Goal: Information Seeking & Learning: Learn about a topic

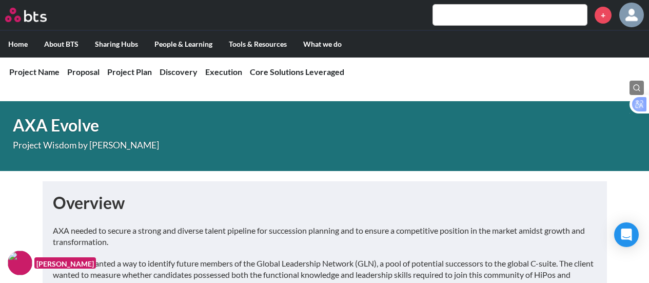
scroll to position [544, 0]
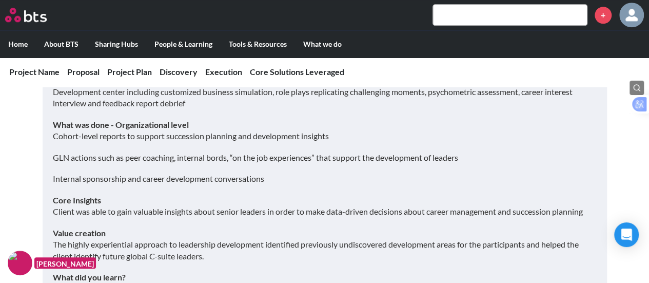
click at [327, 196] on p "Core Insights Client was able to gain valuable insights about senior leaders in…" at bounding box center [325, 205] width 544 height 23
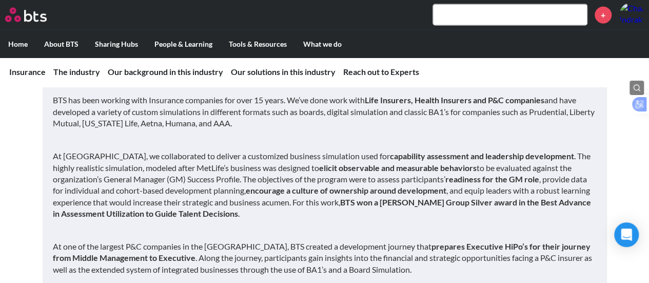
scroll to position [1160, 0]
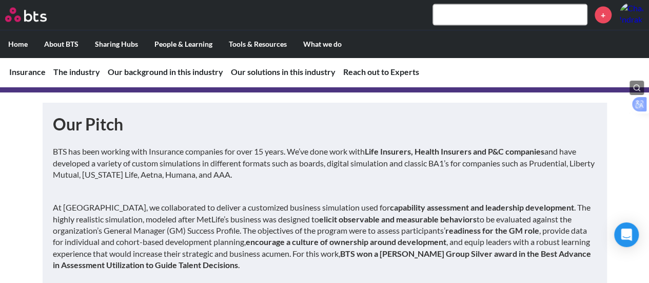
click at [467, 9] on input "text" at bounding box center [510, 15] width 154 height 21
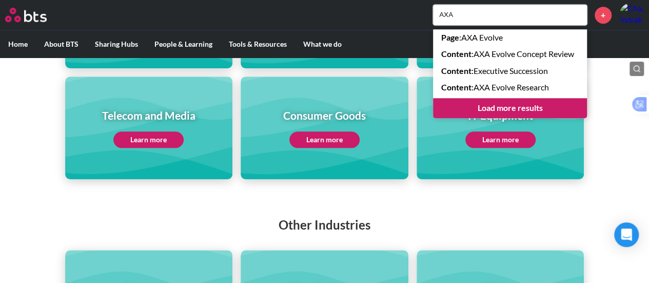
click at [478, 19] on input "AXA" at bounding box center [510, 15] width 154 height 21
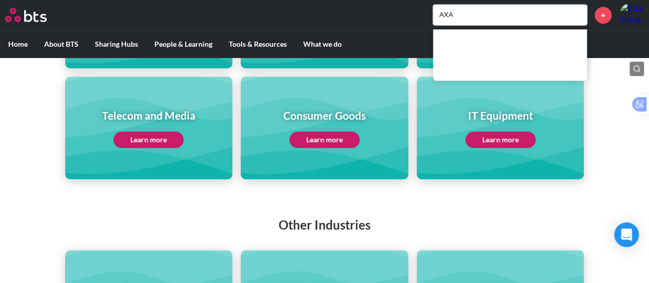
drag, startPoint x: 461, startPoint y: 12, endPoint x: 357, endPoint y: 6, distance: 103.2
click at [357, 6] on div "AXA +" at bounding box center [355, 15] width 578 height 25
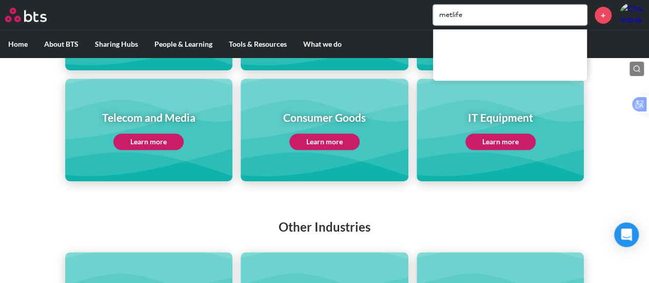
click at [615, 88] on div "Priority Industries Banking and Financial Services Learn more Health and Life S…" at bounding box center [324, 47] width 649 height 268
click at [476, 16] on input "metlife" at bounding box center [510, 15] width 154 height 21
drag, startPoint x: 476, startPoint y: 16, endPoint x: 382, endPoint y: 15, distance: 94.9
click at [383, 15] on div "metlife +" at bounding box center [355, 15] width 578 height 25
type input "MetLife"
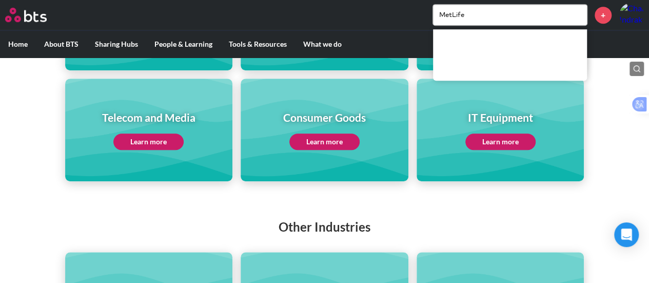
click at [602, 11] on link "+" at bounding box center [602, 15] width 17 height 17
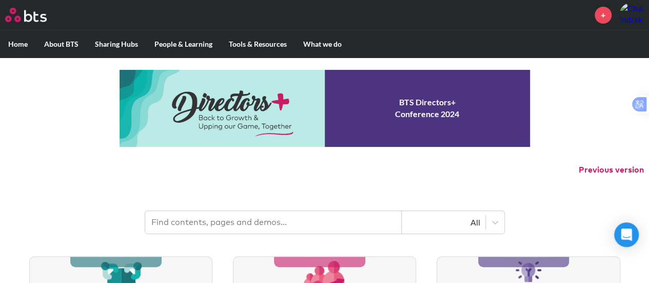
click at [255, 221] on input "text" at bounding box center [273, 222] width 256 height 23
type input "MetLife"
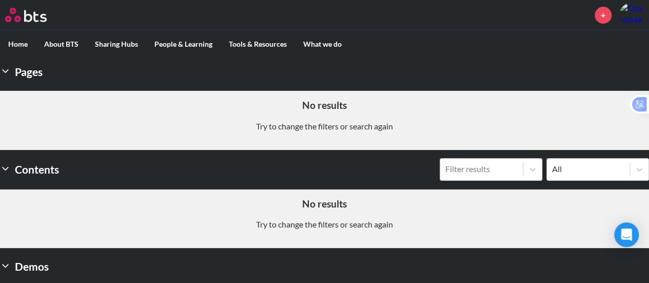
scroll to position [148, 0]
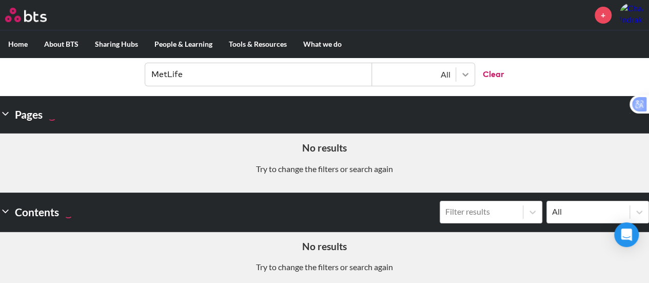
click at [470, 76] on div at bounding box center [465, 74] width 18 height 18
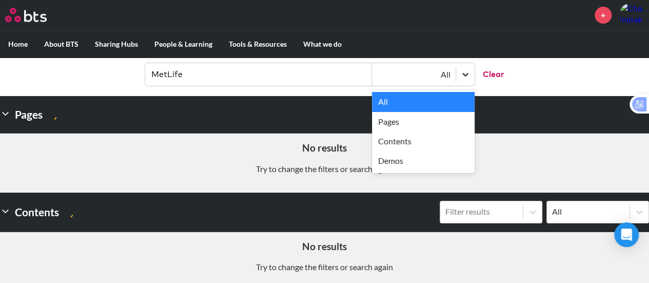
click at [470, 76] on div at bounding box center [465, 74] width 18 height 18
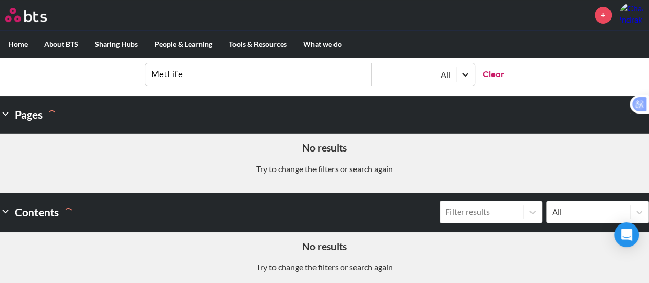
click at [470, 76] on div at bounding box center [465, 74] width 18 height 18
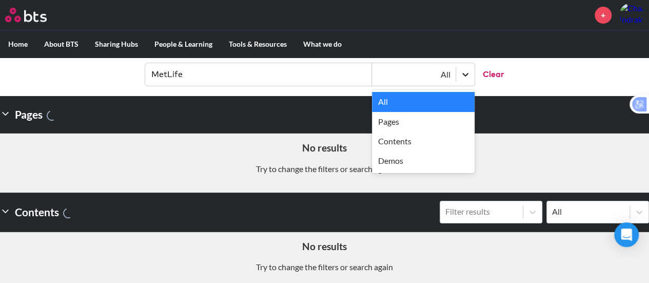
click at [470, 76] on div at bounding box center [465, 74] width 18 height 18
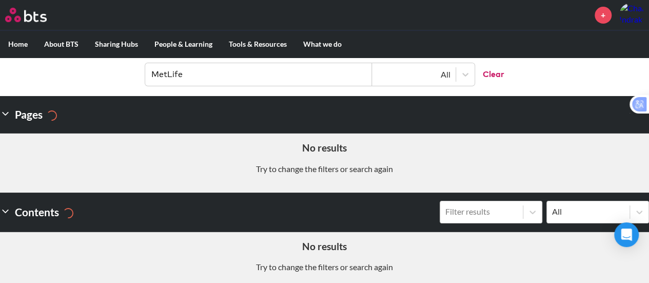
click at [31, 19] on img at bounding box center [26, 15] width 42 height 14
click at [493, 74] on button "Clear" at bounding box center [489, 74] width 30 height 23
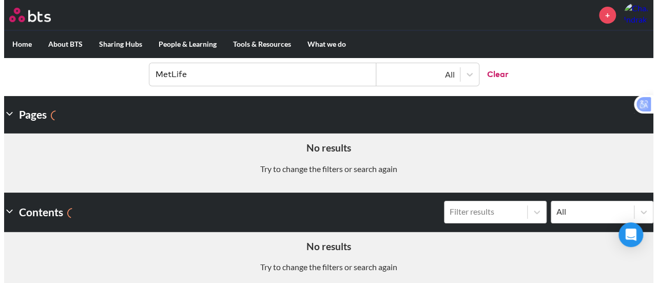
scroll to position [0, 0]
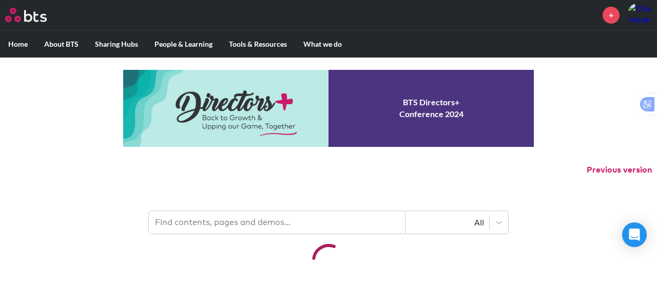
click at [271, 221] on input "text" at bounding box center [277, 222] width 256 height 23
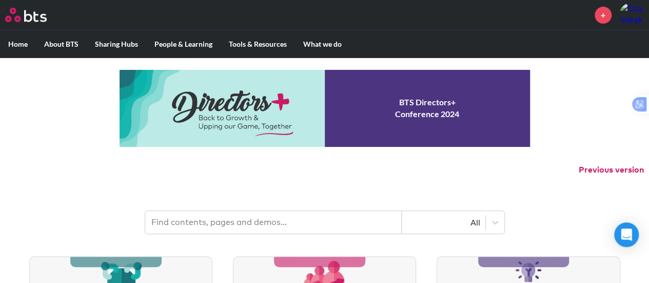
click at [355, 222] on input "text" at bounding box center [273, 222] width 256 height 23
type input "MetLife"
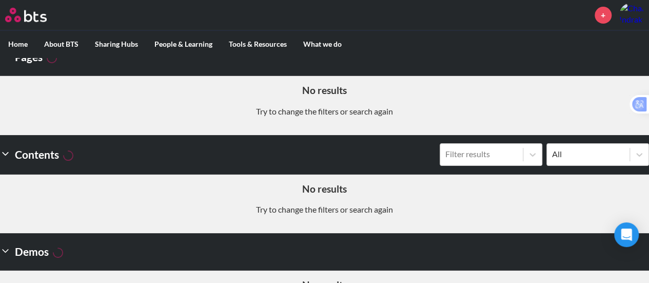
scroll to position [154, 0]
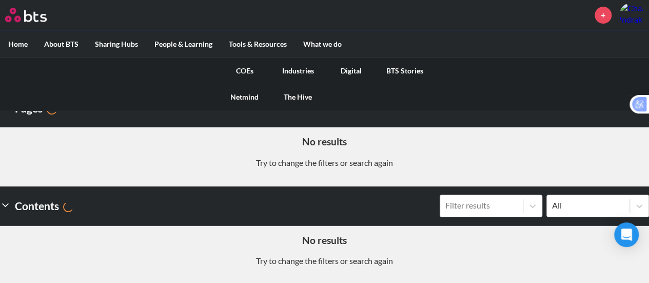
click at [293, 71] on link "Industries" at bounding box center [297, 70] width 53 height 27
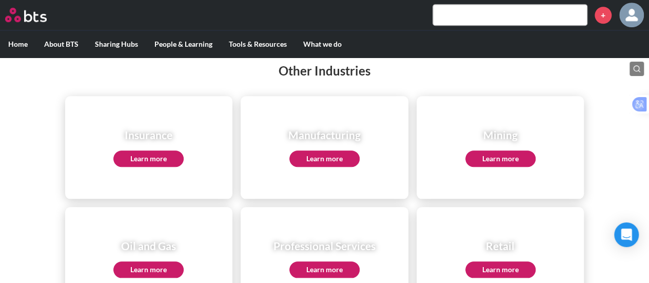
scroll to position [410, 0]
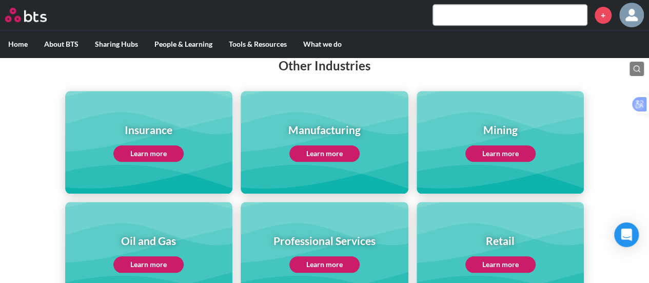
click at [157, 153] on link "Learn more" at bounding box center [148, 153] width 70 height 16
click at [475, 13] on input "text" at bounding box center [510, 15] width 154 height 21
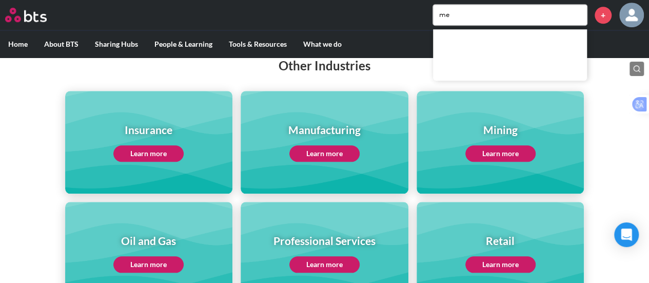
type input "m"
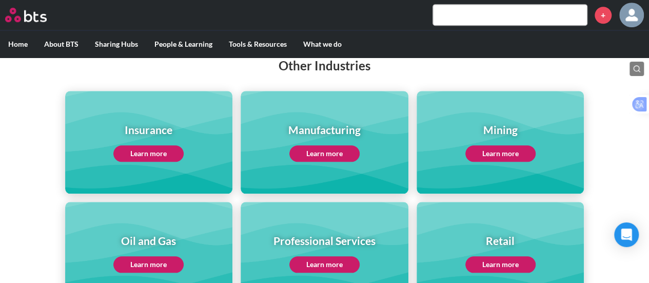
click at [18, 12] on img at bounding box center [26, 15] width 42 height 14
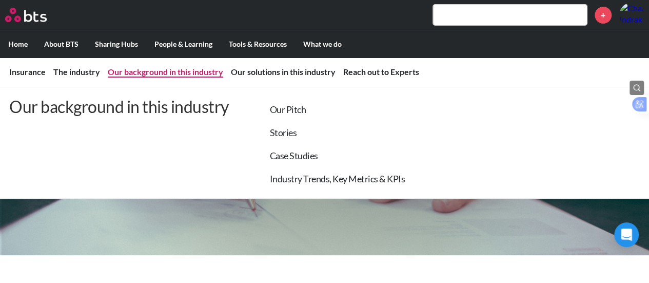
click at [149, 73] on link "Our background in this industry" at bounding box center [165, 72] width 115 height 10
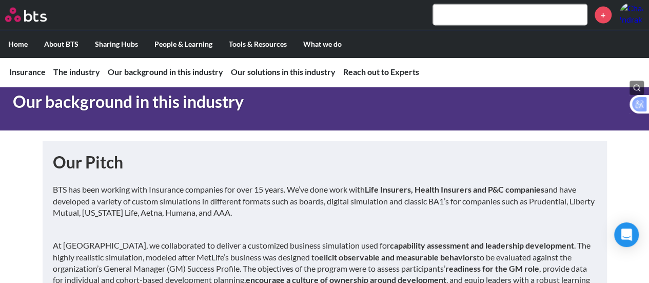
scroll to position [1174, 0]
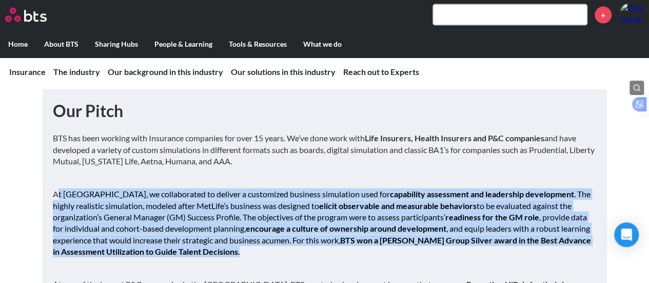
drag, startPoint x: 194, startPoint y: 249, endPoint x: 52, endPoint y: 196, distance: 151.4
click at [53, 196] on p "At MetLife, we collaborated to deliver a customized business simulation used fo…" at bounding box center [325, 217] width 544 height 81
copy p "At MetLife, we collaborated to deliver a customized business simulation used fo…"
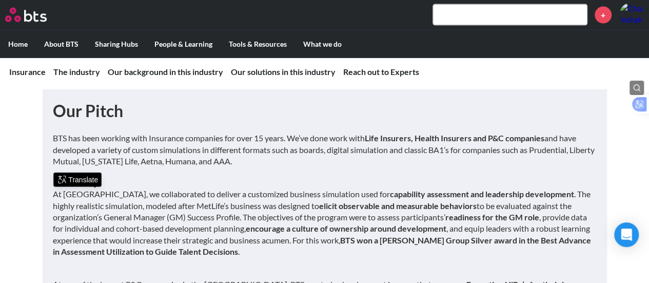
click at [379, 175] on div "BTS has been working with Insurance companies for over 15 years. We’ve done wor…" at bounding box center [325, 271] width 544 height 279
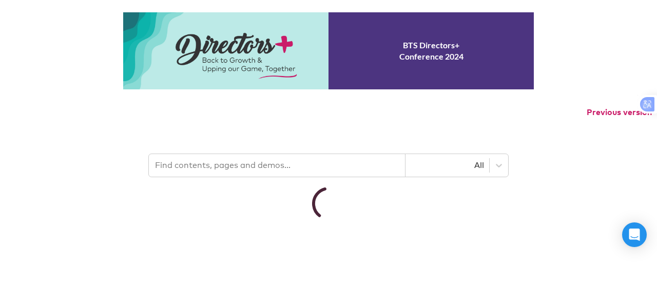
click at [229, 168] on input "text" at bounding box center [277, 165] width 256 height 23
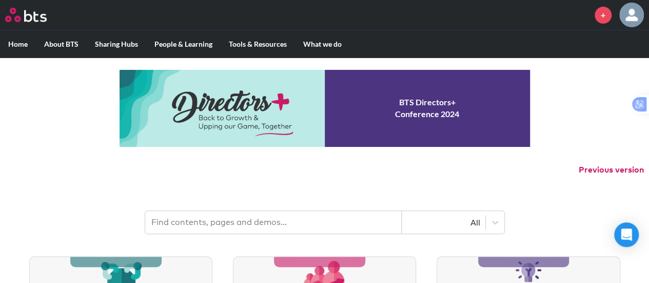
click at [294, 226] on input "text" at bounding box center [273, 222] width 256 height 23
type input "prudential"
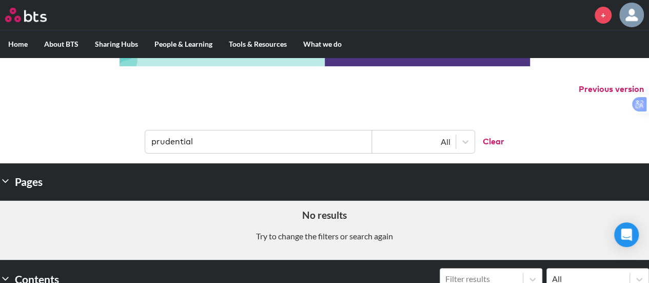
scroll to position [154, 0]
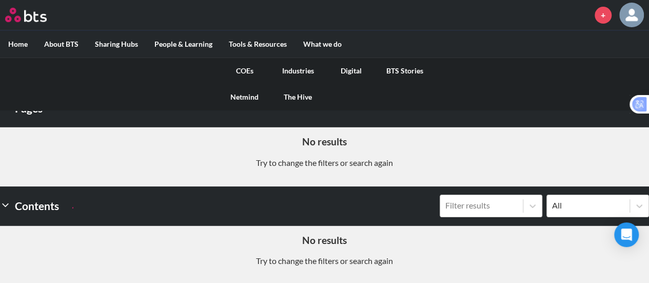
click at [304, 69] on link "Industries" at bounding box center [297, 70] width 53 height 27
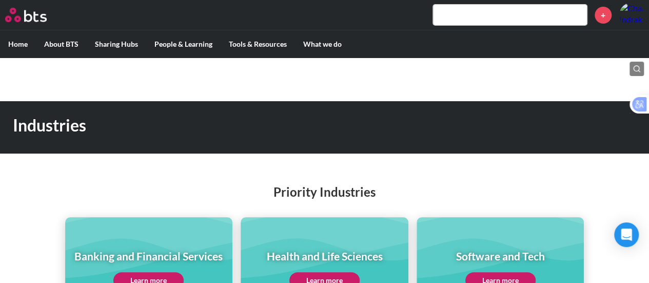
click at [485, 16] on input "text" at bounding box center [510, 15] width 154 height 21
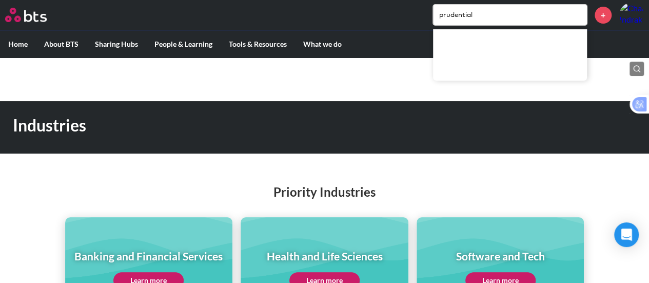
type input "prudential"
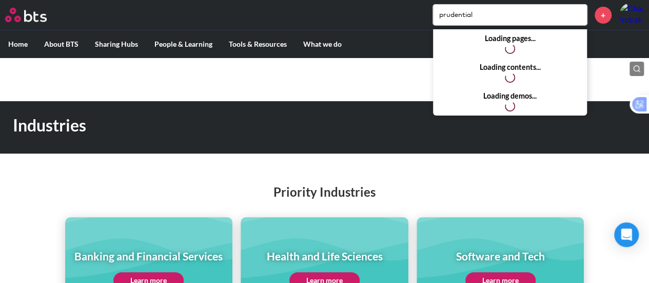
click at [17, 42] on label "Home" at bounding box center [18, 44] width 36 height 27
click at [0, 0] on input "Home" at bounding box center [0, 0] width 0 height 0
click at [17, 44] on label "Home" at bounding box center [18, 44] width 36 height 27
click at [0, 0] on input "Home" at bounding box center [0, 0] width 0 height 0
click at [17, 44] on label "Home" at bounding box center [18, 44] width 36 height 27
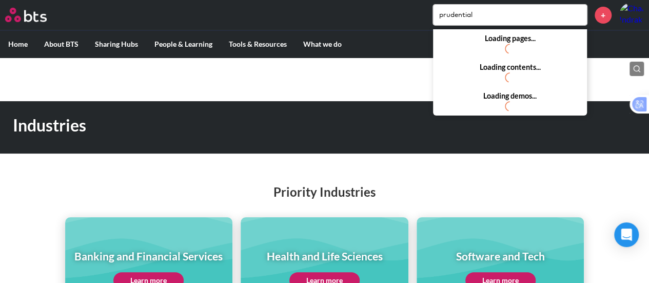
click at [0, 0] on input "Home" at bounding box center [0, 0] width 0 height 0
click at [23, 46] on label "Home" at bounding box center [18, 44] width 36 height 27
click at [0, 0] on input "Home" at bounding box center [0, 0] width 0 height 0
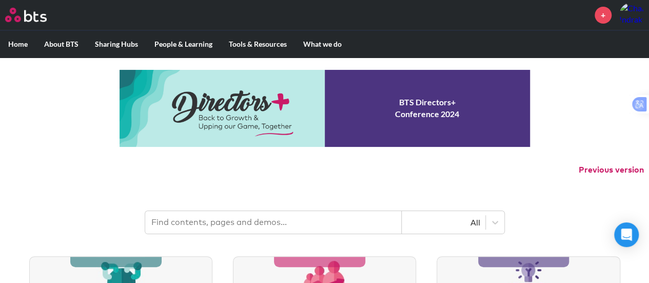
click at [262, 226] on input "text" at bounding box center [273, 222] width 256 height 23
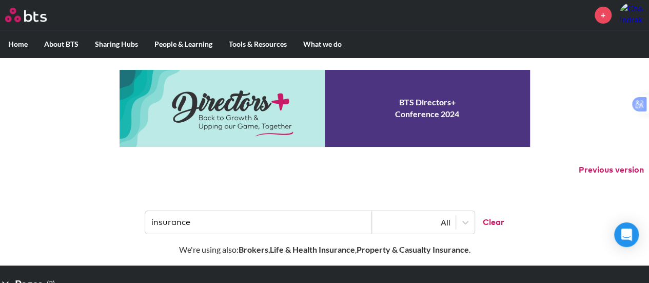
drag, startPoint x: 201, startPoint y: 222, endPoint x: 129, endPoint y: 220, distance: 71.3
click at [129, 220] on header "insurance All Clear" at bounding box center [324, 216] width 649 height 53
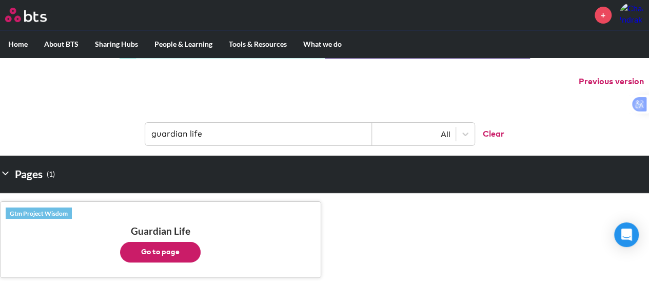
scroll to position [51, 0]
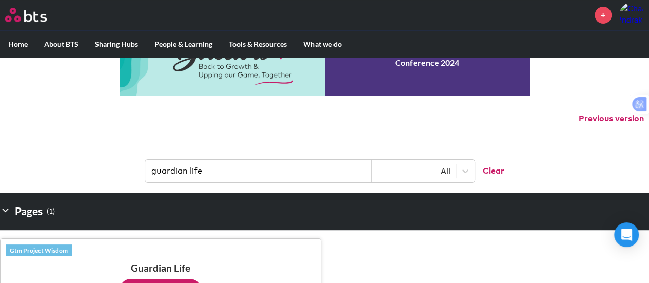
drag, startPoint x: 214, startPoint y: 172, endPoint x: 0, endPoint y: 169, distance: 214.4
click at [0, 169] on header "guardian life All Clear" at bounding box center [324, 165] width 649 height 53
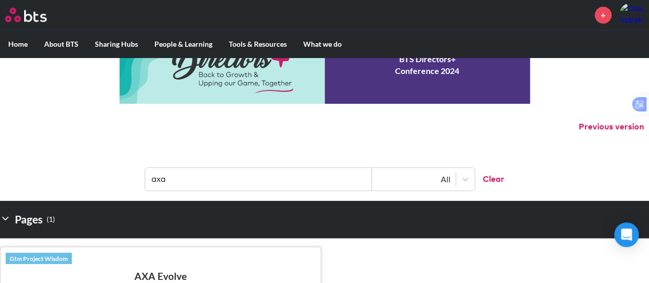
scroll to position [0, 0]
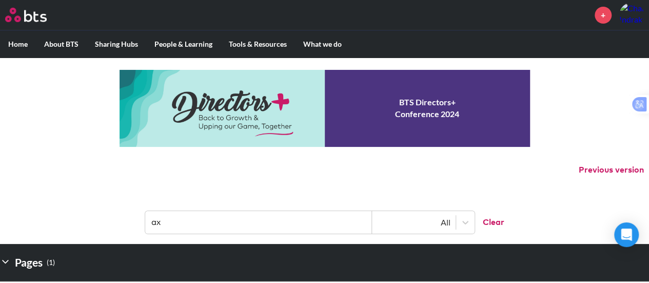
type input "a"
type input "liberty"
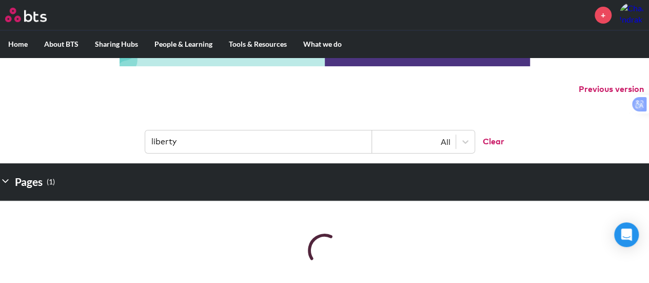
scroll to position [103, 0]
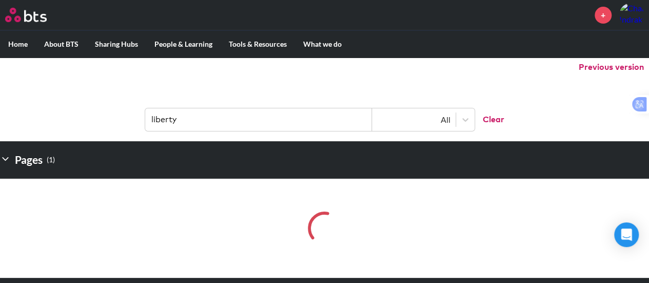
click at [493, 121] on button "Clear" at bounding box center [489, 119] width 30 height 23
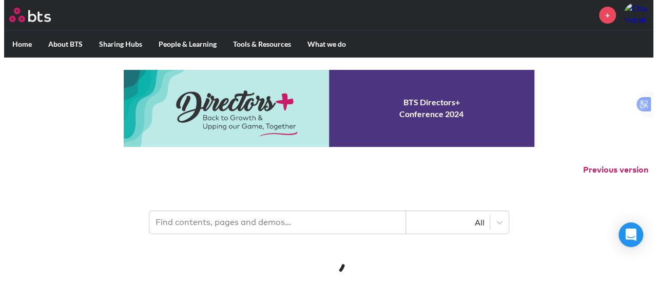
scroll to position [0, 0]
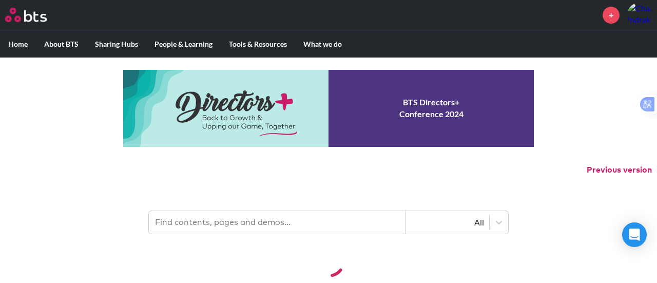
click at [281, 225] on input "text" at bounding box center [277, 222] width 256 height 23
type input "aetna"
click at [22, 42] on label "Home" at bounding box center [18, 44] width 36 height 27
click at [0, 0] on input "Home" at bounding box center [0, 0] width 0 height 0
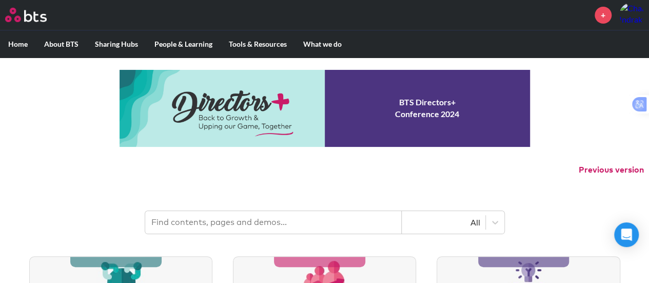
click at [284, 218] on input "text" at bounding box center [273, 222] width 256 height 23
type input "aetna"
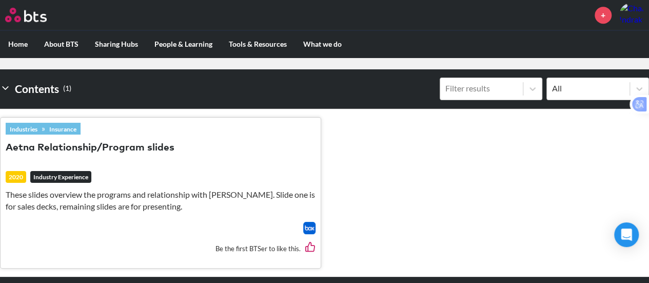
scroll to position [308, 0]
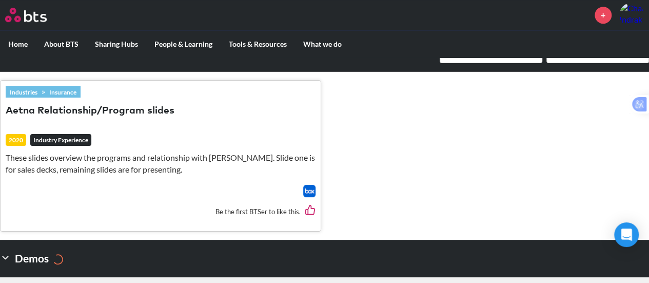
click at [101, 156] on p "These slides overview the programs and relationship with Aetna. Slide one is fo…" at bounding box center [161, 163] width 310 height 23
click at [311, 191] on img at bounding box center [309, 191] width 12 height 12
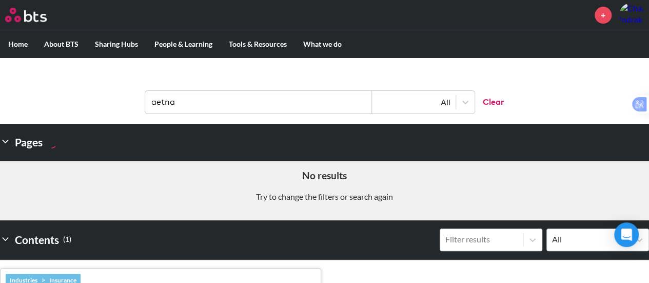
scroll to position [205, 0]
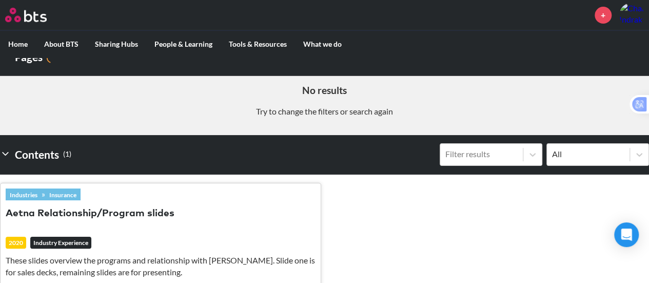
click at [23, 45] on label "Home" at bounding box center [18, 44] width 36 height 27
click at [0, 0] on input "Home" at bounding box center [0, 0] width 0 height 0
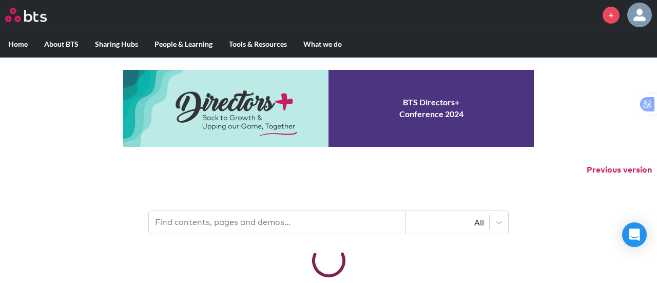
click at [233, 217] on input "text" at bounding box center [277, 222] width 256 height 23
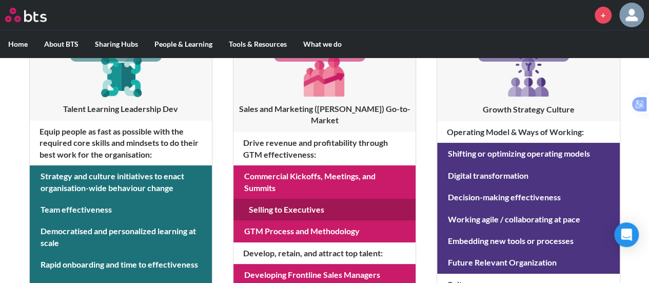
scroll to position [51, 0]
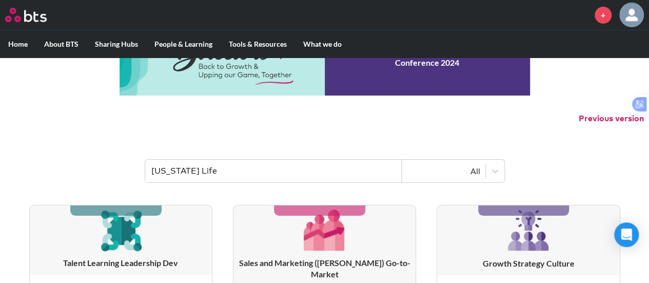
type input "New York Life"
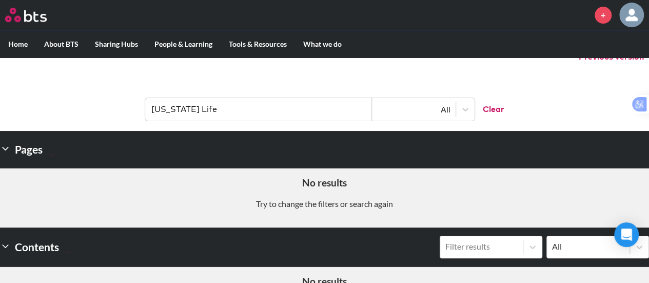
scroll to position [0, 0]
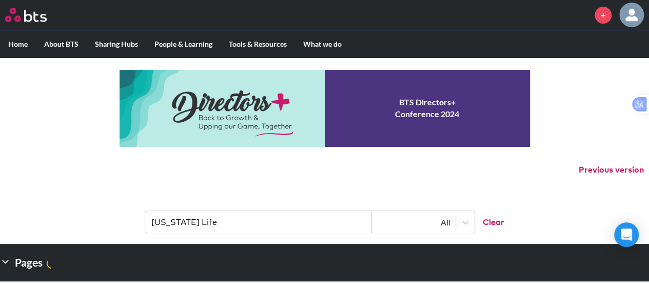
click at [21, 42] on label "Home" at bounding box center [18, 44] width 36 height 27
click at [0, 0] on input "Home" at bounding box center [0, 0] width 0 height 0
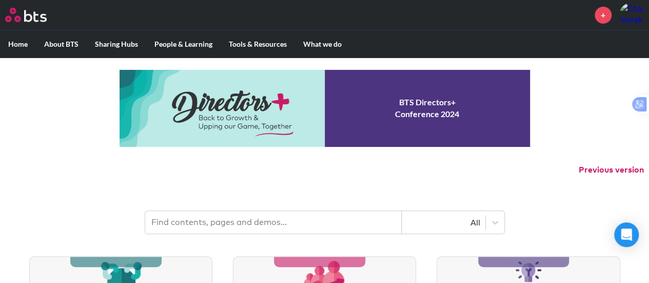
click at [284, 219] on input "text" at bounding box center [273, 222] width 256 height 23
type input "Prudential"
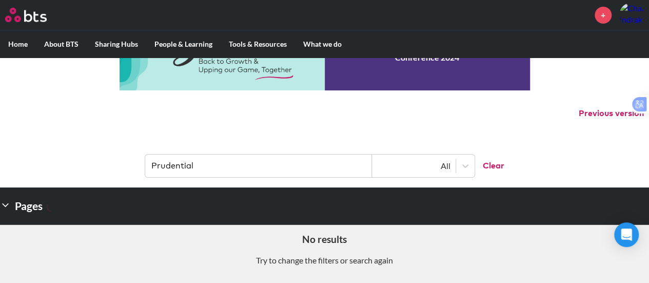
scroll to position [45, 0]
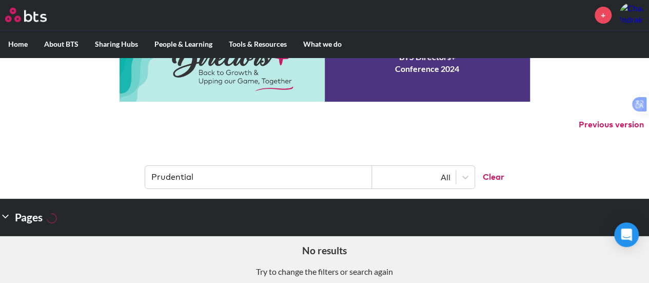
click at [25, 44] on label "Home" at bounding box center [18, 44] width 36 height 27
click at [0, 0] on input "Home" at bounding box center [0, 0] width 0 height 0
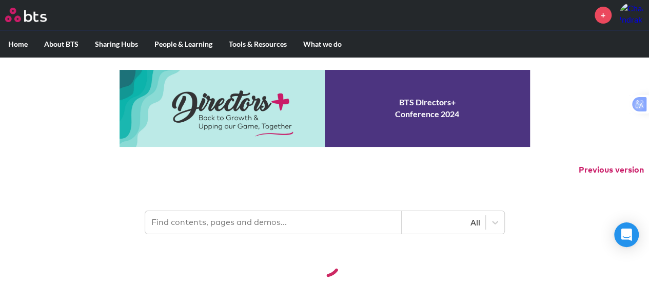
click at [255, 218] on input "text" at bounding box center [273, 222] width 256 height 23
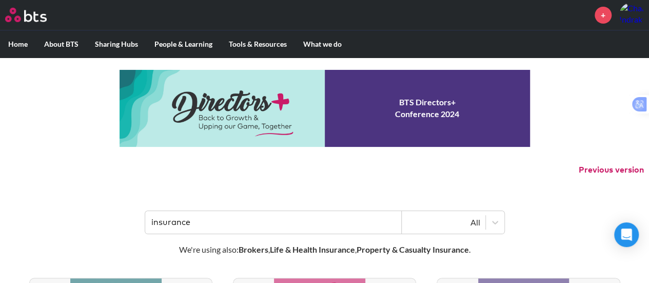
type input "insurance"
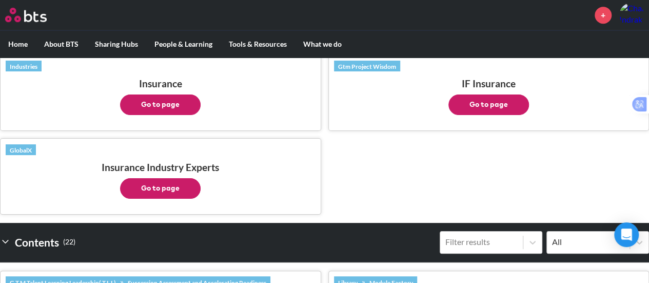
scroll to position [205, 0]
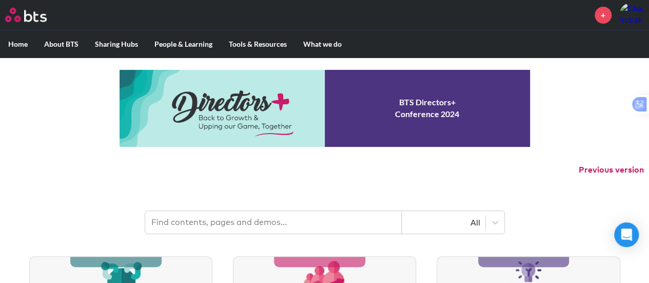
click at [274, 222] on input "text" at bounding box center [273, 222] width 256 height 23
type input "liberty"
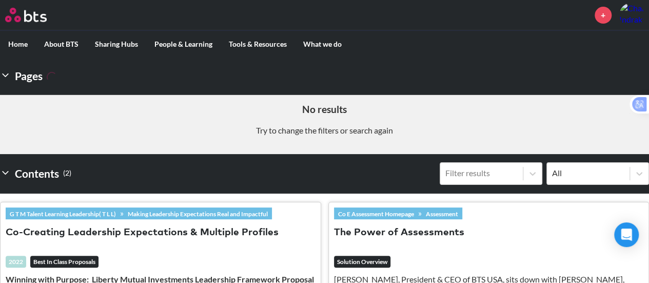
scroll to position [182, 0]
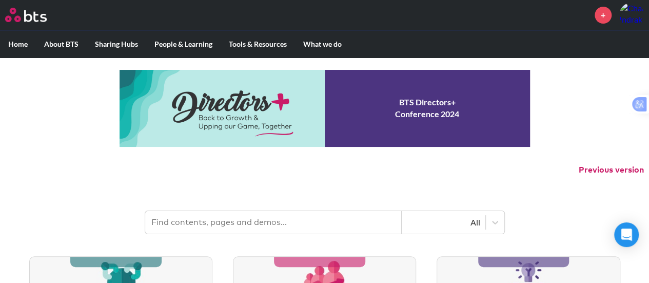
click at [236, 224] on input "text" at bounding box center [273, 222] width 256 height 23
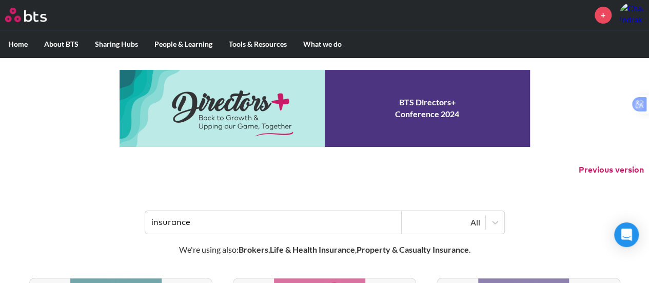
type input "insurance"
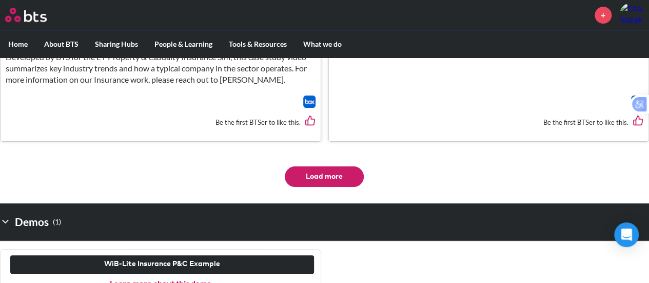
scroll to position [2146, 0]
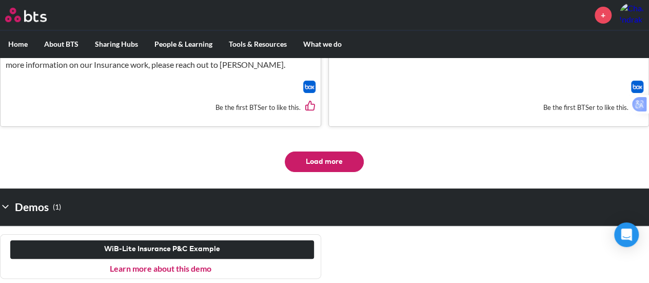
click at [332, 165] on button "Load more" at bounding box center [324, 161] width 79 height 21
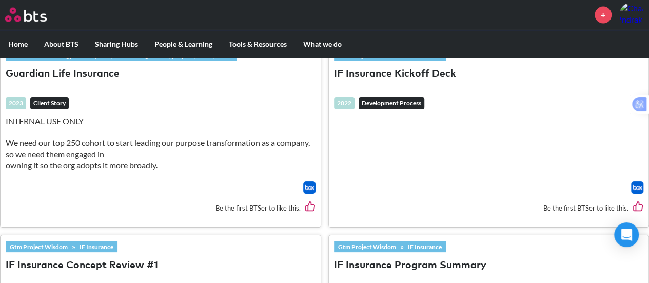
scroll to position [1135, 0]
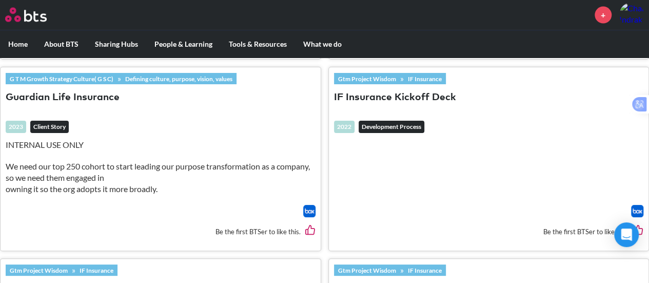
click at [45, 92] on button "Guardian Life Insurance" at bounding box center [63, 98] width 114 height 14
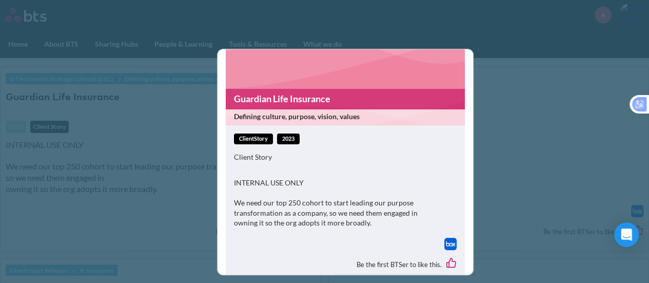
scroll to position [55, 0]
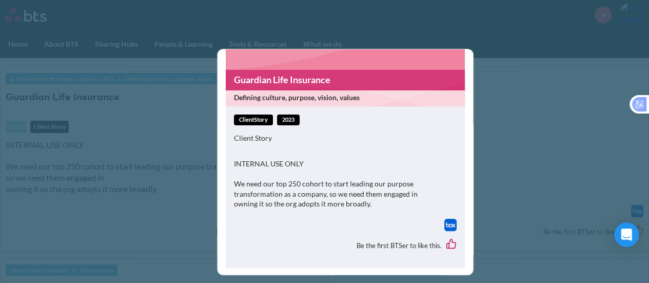
click at [542, 158] on div "Internal use only Guardian Life Insurance Defining culture, purpose, vision, va…" at bounding box center [324, 141] width 649 height 283
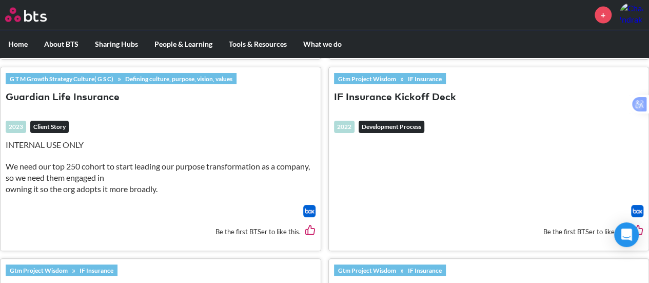
click at [311, 208] on img at bounding box center [309, 211] width 12 height 12
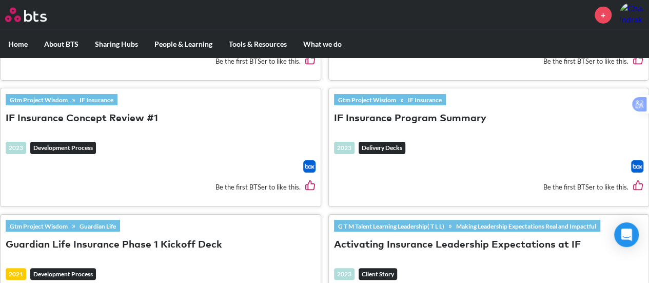
scroll to position [1288, 0]
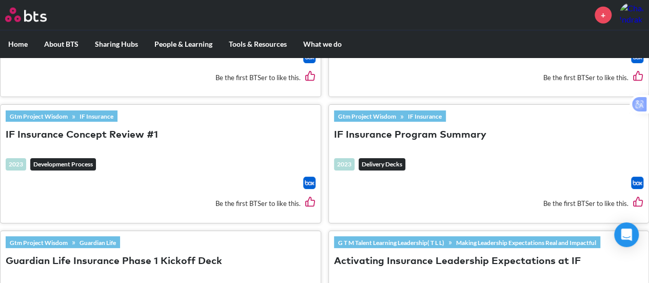
click at [637, 183] on img at bounding box center [637, 182] width 12 height 12
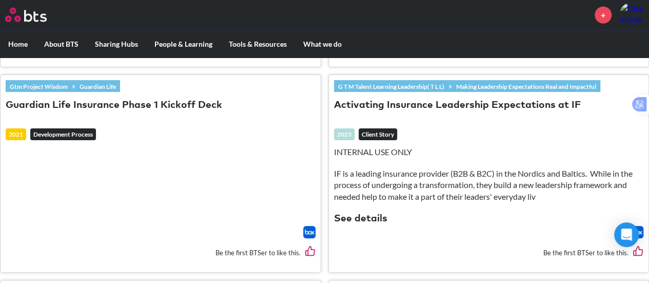
scroll to position [1494, 0]
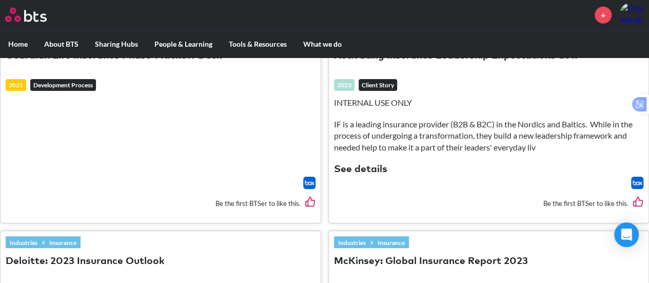
click at [637, 178] on img at bounding box center [637, 182] width 12 height 12
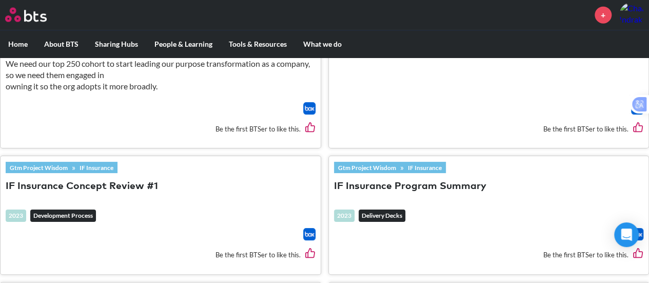
scroll to position [1083, 0]
